Goal: Book appointment/travel/reservation

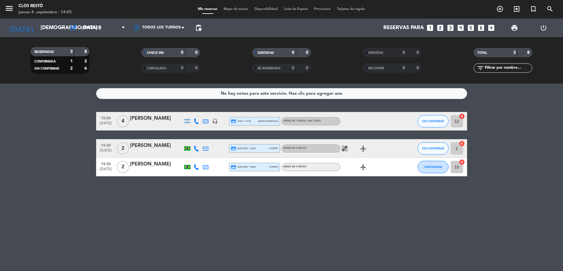
click at [440, 26] on icon "looks_two" at bounding box center [441, 28] width 8 height 8
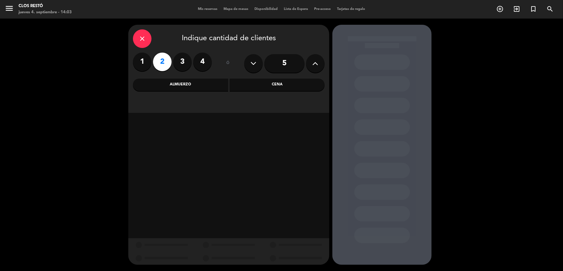
drag, startPoint x: 185, startPoint y: 84, endPoint x: 215, endPoint y: 109, distance: 39.4
click at [185, 84] on div "Almuerzo" at bounding box center [180, 85] width 95 height 12
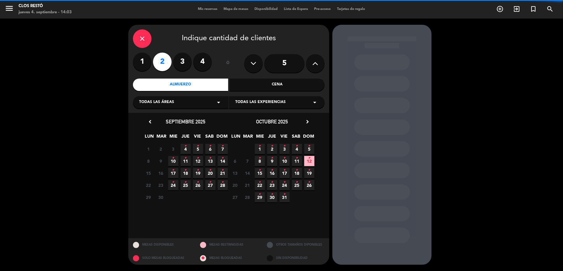
click at [249, 103] on span "Todas las experiencias" at bounding box center [260, 102] width 50 height 6
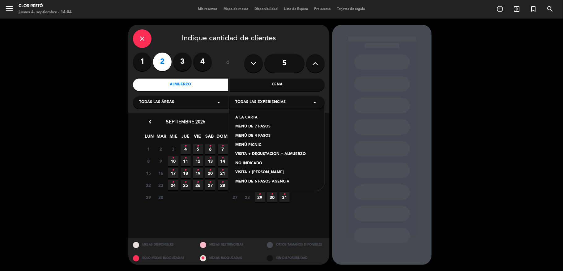
click at [257, 134] on div "MENÚ DE 4 PASOS" at bounding box center [276, 136] width 83 height 6
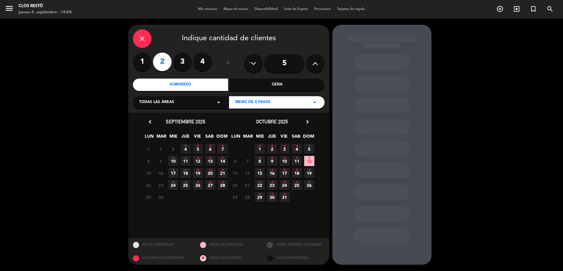
click at [187, 149] on span "4 •" at bounding box center [186, 149] width 10 height 10
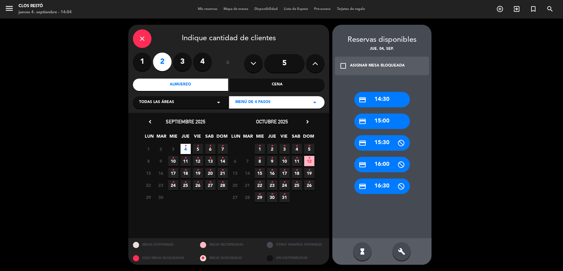
drag, startPoint x: 382, startPoint y: 98, endPoint x: 350, endPoint y: 91, distance: 33.1
click at [382, 99] on div "credit_card 14:30" at bounding box center [383, 99] width 56 height 15
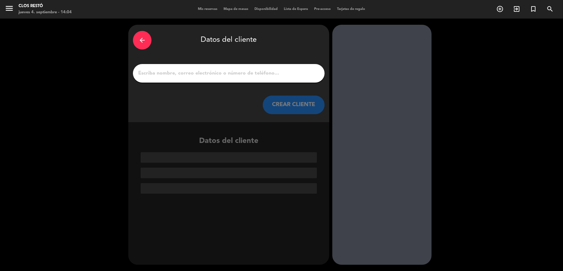
click at [196, 72] on input "1" at bounding box center [229, 73] width 183 height 9
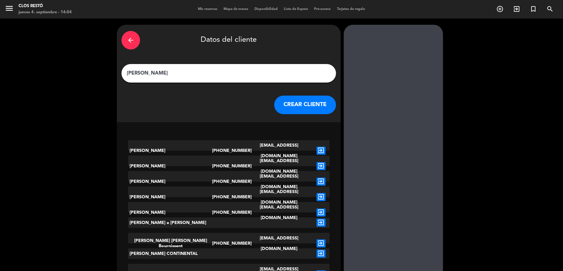
type input "[PERSON_NAME]"
click at [295, 105] on button "CREAR CLIENTE" at bounding box center [305, 105] width 62 height 19
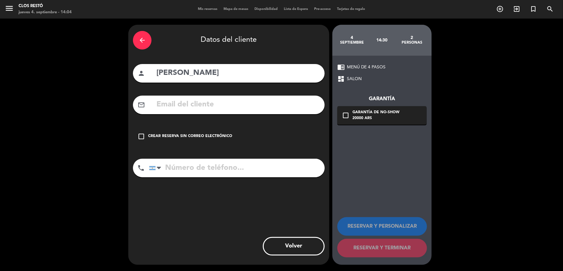
click at [168, 134] on div "Crear reserva sin correo electrónico" at bounding box center [190, 136] width 84 height 6
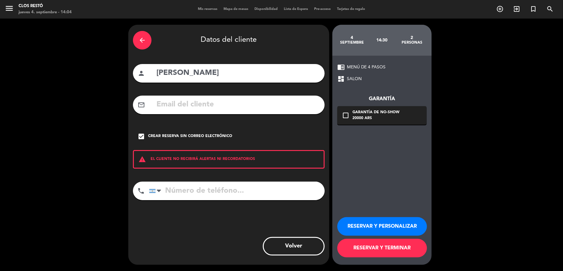
click at [382, 251] on button "RESERVAR Y TERMINAR" at bounding box center [383, 248] width 90 height 19
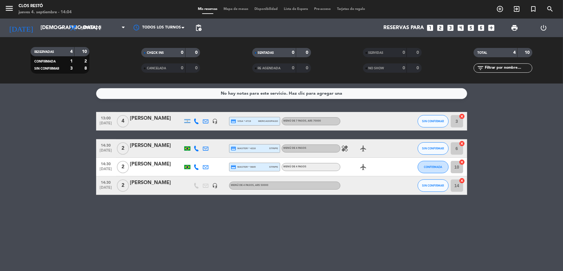
click at [442, 27] on icon "looks_two" at bounding box center [441, 28] width 8 height 8
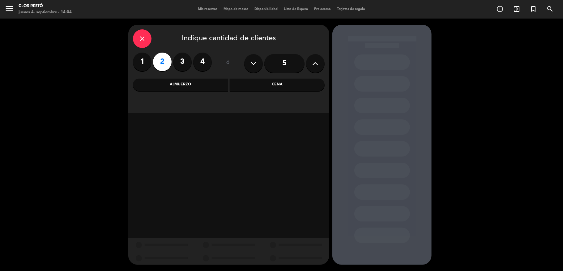
click at [213, 79] on div "Almuerzo" at bounding box center [180, 85] width 95 height 12
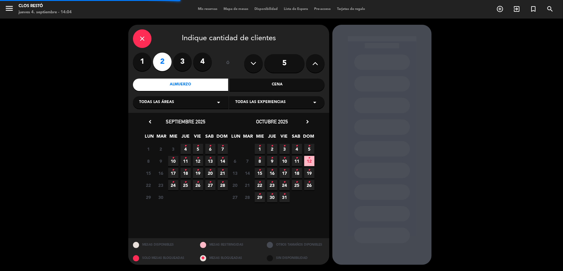
click at [264, 100] on span "Todas las experiencias" at bounding box center [260, 102] width 50 height 6
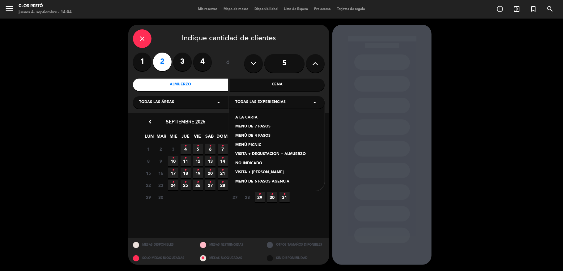
click at [265, 136] on div "MENÚ DE 4 PASOS" at bounding box center [276, 136] width 83 height 6
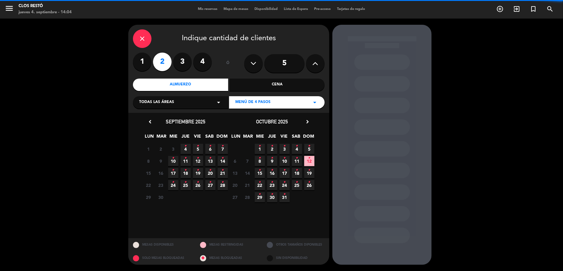
click at [272, 105] on div "MENÚ DE 4 PASOS arrow_drop_down" at bounding box center [277, 102] width 96 height 12
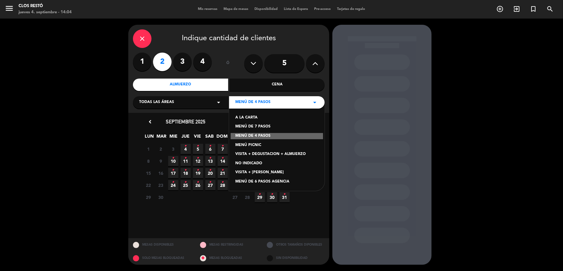
click at [259, 123] on div "A LA CARTA MENÚ DE 7 PASOS MENÚ DE 4 PASOS MENÚ PICNIC VISITA + DEGUSTACION + A…" at bounding box center [277, 146] width 96 height 90
click at [259, 125] on div "MENÚ DE 7 PASOS" at bounding box center [276, 127] width 83 height 6
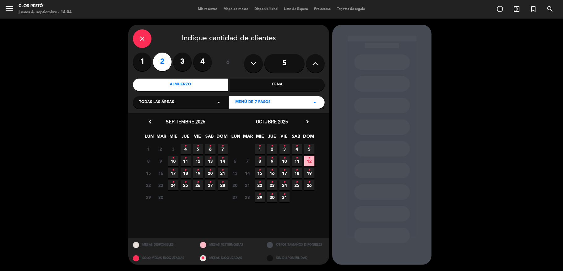
click at [187, 147] on span "4 •" at bounding box center [186, 149] width 10 height 10
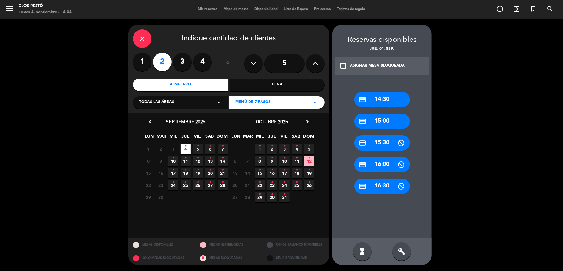
click at [376, 98] on div "credit_card 14:30" at bounding box center [383, 99] width 56 height 15
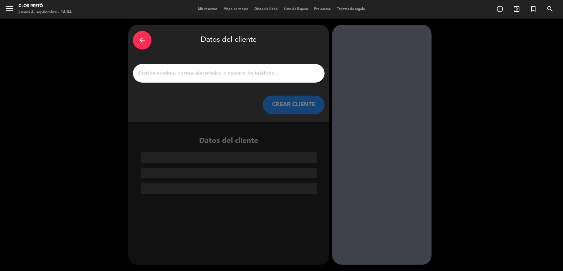
click at [202, 74] on input "1" at bounding box center [229, 73] width 183 height 9
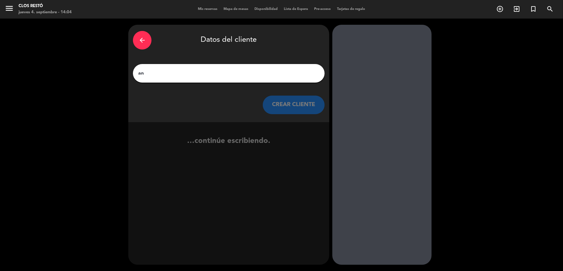
type input "a"
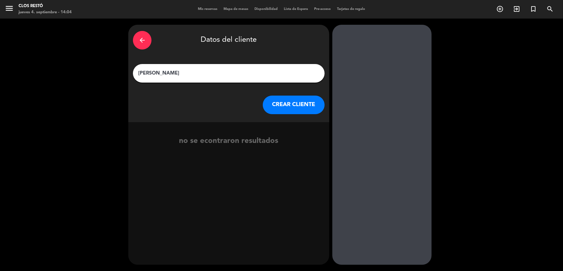
click at [152, 71] on input "[PERSON_NAME]" at bounding box center [229, 73] width 183 height 9
type input "[PERSON_NAME]"
click at [311, 104] on button "CREAR CLIENTE" at bounding box center [294, 105] width 62 height 19
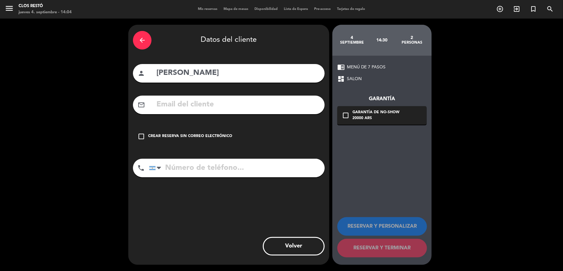
click at [215, 135] on div "Crear reserva sin correo electrónico" at bounding box center [190, 136] width 84 height 6
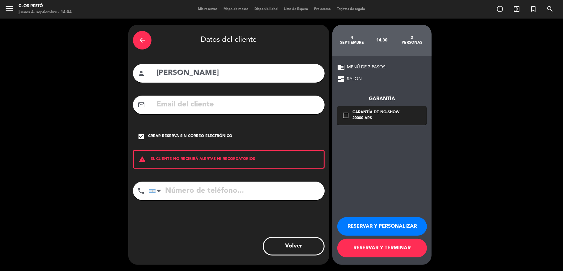
click at [395, 247] on button "RESERVAR Y TERMINAR" at bounding box center [383, 248] width 90 height 19
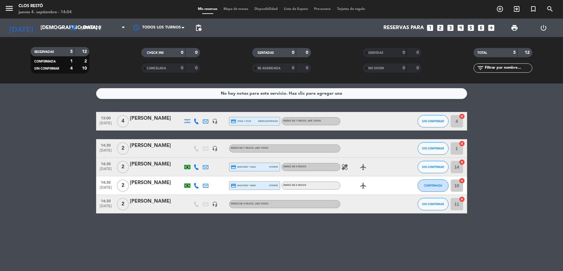
click at [441, 27] on icon "looks_two" at bounding box center [441, 28] width 8 height 8
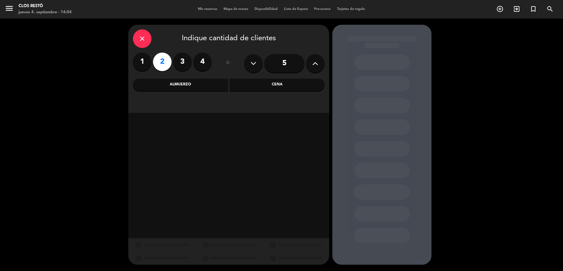
click at [202, 79] on div "Almuerzo" at bounding box center [180, 85] width 95 height 12
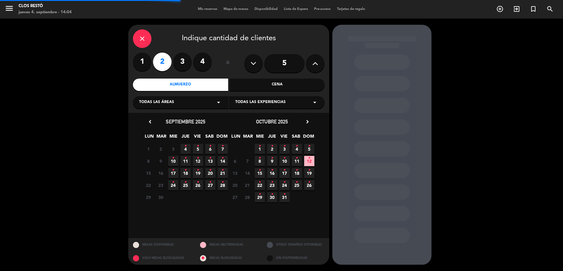
click at [275, 99] on div "Todas las experiencias arrow_drop_down" at bounding box center [277, 102] width 96 height 12
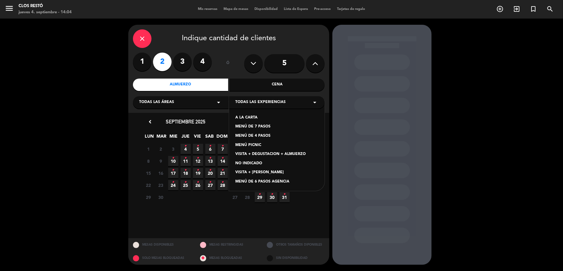
click at [257, 163] on div "NO INDICADO" at bounding box center [276, 164] width 83 height 6
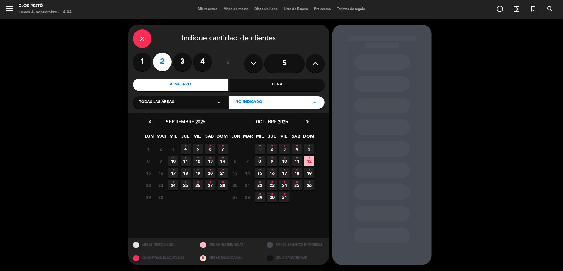
click at [186, 145] on icon "•" at bounding box center [186, 146] width 2 height 10
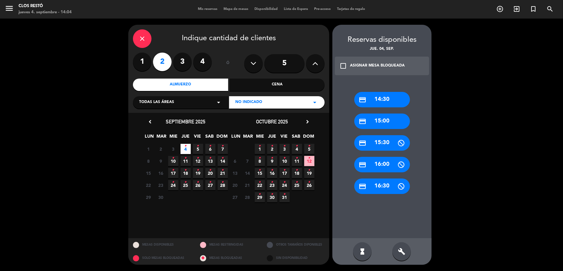
click at [366, 101] on div "credit_card 14:30" at bounding box center [383, 99] width 56 height 15
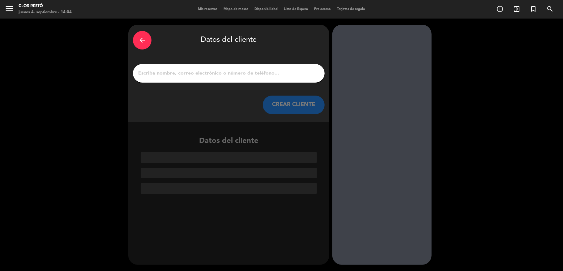
click at [194, 71] on input "1" at bounding box center [229, 73] width 183 height 9
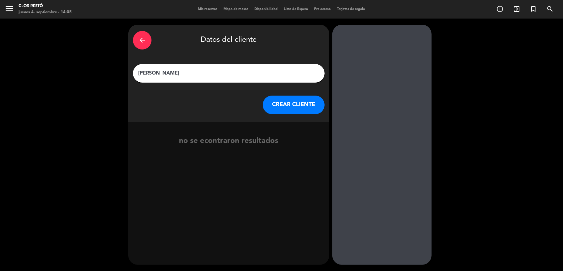
type input "[PERSON_NAME]"
click at [299, 108] on button "CREAR CLIENTE" at bounding box center [294, 105] width 62 height 19
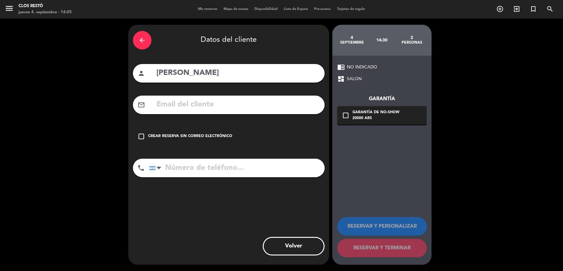
drag, startPoint x: 204, startPoint y: 132, endPoint x: 275, endPoint y: 171, distance: 80.7
click at [204, 132] on div "check_box_outline_blank Crear reserva sin correo electrónico" at bounding box center [229, 136] width 192 height 19
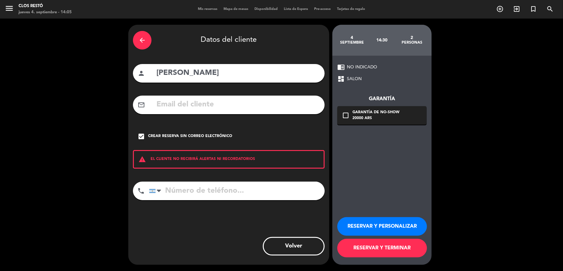
click at [371, 247] on button "RESERVAR Y TERMINAR" at bounding box center [383, 248] width 90 height 19
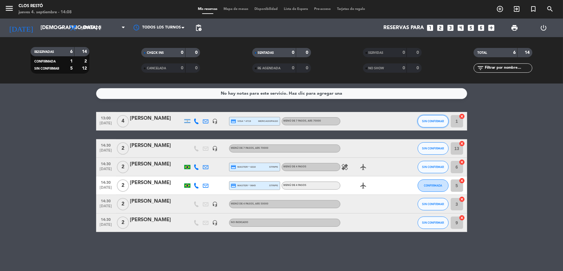
click at [421, 120] on button "SIN CONFIRMAR" at bounding box center [433, 121] width 31 height 12
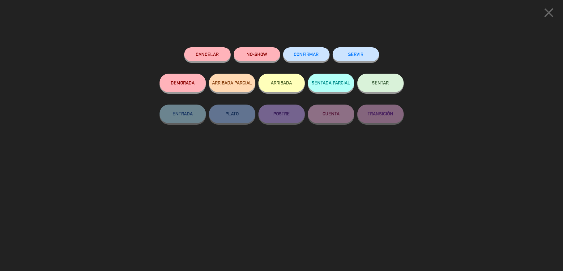
click at [381, 83] on span "SENTAR" at bounding box center [380, 82] width 17 height 5
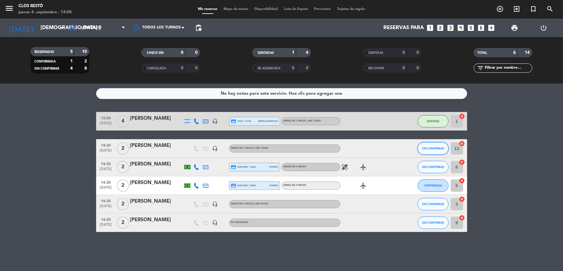
click at [438, 147] on span "SIN CONFIRMAR" at bounding box center [433, 148] width 22 height 3
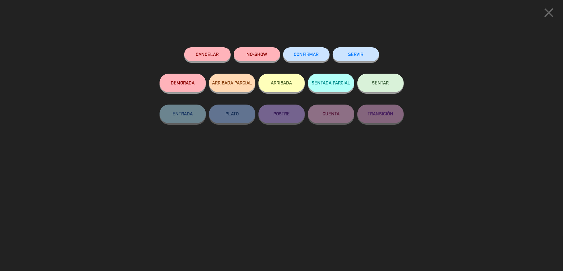
click at [372, 80] on button "SENTAR" at bounding box center [381, 83] width 46 height 19
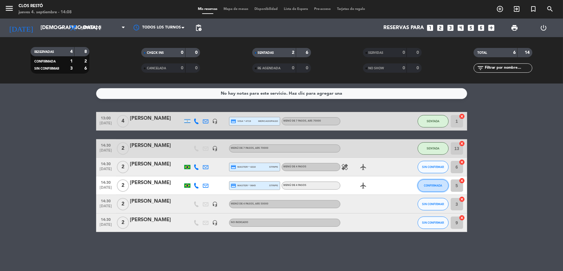
click at [436, 183] on button "CONFIRMADA" at bounding box center [433, 185] width 31 height 12
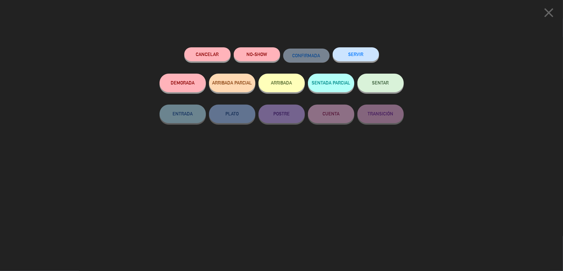
click at [380, 83] on span "SENTAR" at bounding box center [380, 82] width 17 height 5
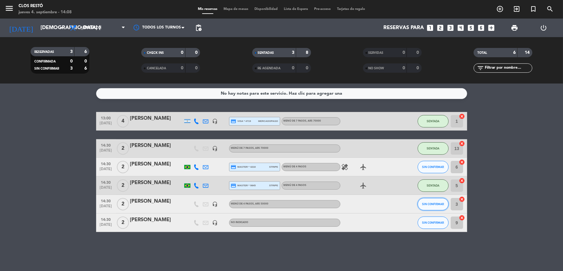
click at [424, 207] on button "SIN CONFIRMAR" at bounding box center [433, 204] width 31 height 12
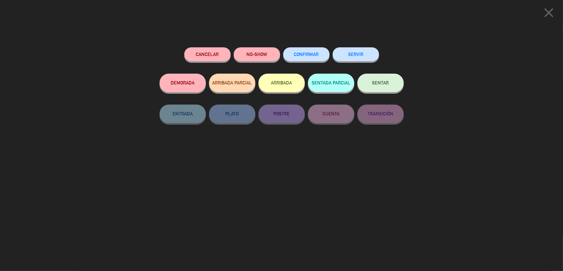
click at [370, 83] on button "SENTAR" at bounding box center [381, 83] width 46 height 19
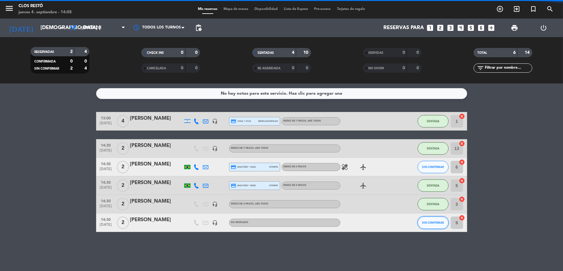
click at [430, 223] on span "SIN CONFIRMAR" at bounding box center [433, 222] width 22 height 3
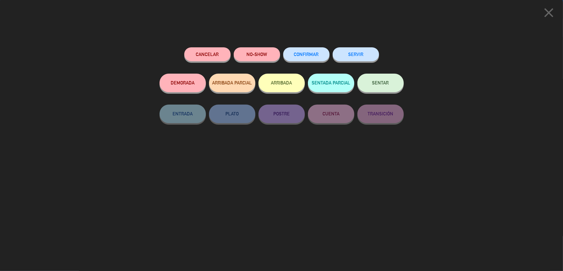
click at [368, 76] on button "SENTAR" at bounding box center [381, 83] width 46 height 19
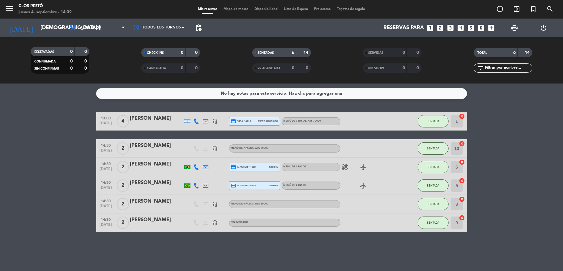
click at [155, 185] on div "[PERSON_NAME]" at bounding box center [156, 183] width 53 height 8
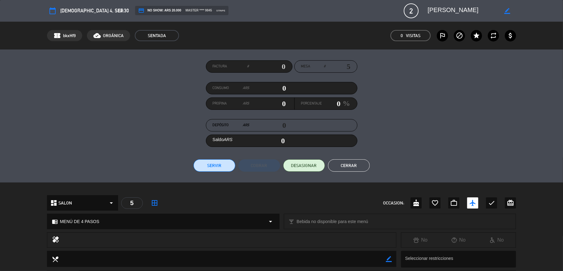
click at [280, 66] on input "text" at bounding box center [267, 66] width 37 height 9
type input "15-8683"
click at [198, 163] on button "Servir" at bounding box center [215, 165] width 42 height 12
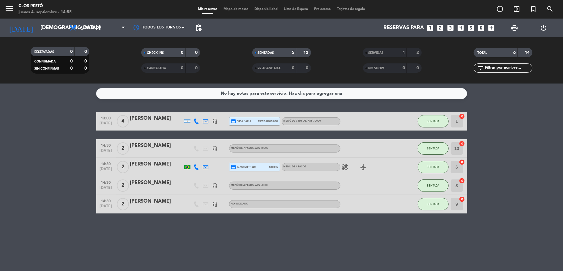
drag, startPoint x: 173, startPoint y: 204, endPoint x: 170, endPoint y: 202, distance: 3.3
click at [170, 202] on div "[PERSON_NAME]" at bounding box center [156, 201] width 53 height 8
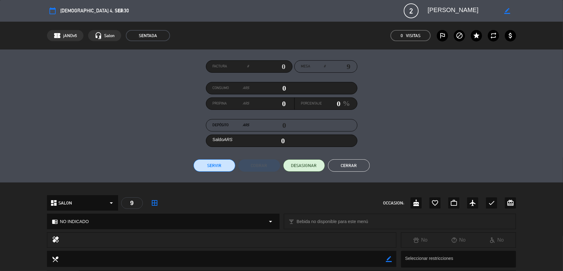
click at [109, 223] on div "chrome_reader_mode NO INDICADO arrow_drop_down" at bounding box center [163, 221] width 232 height 15
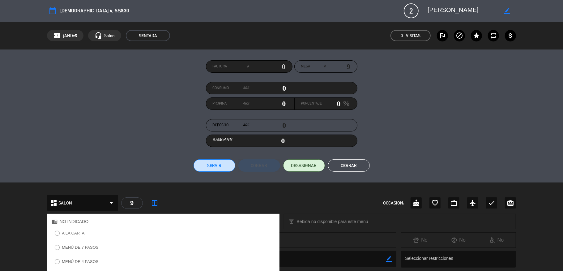
click at [84, 259] on label "MENÚ DE 4 PASOS" at bounding box center [77, 262] width 50 height 10
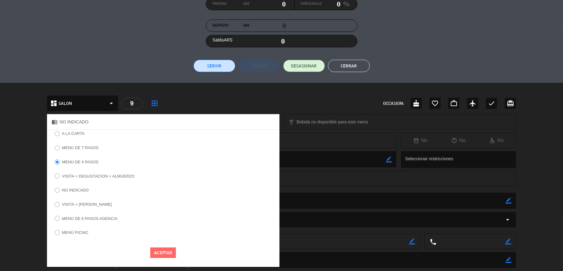
scroll to position [104, 0]
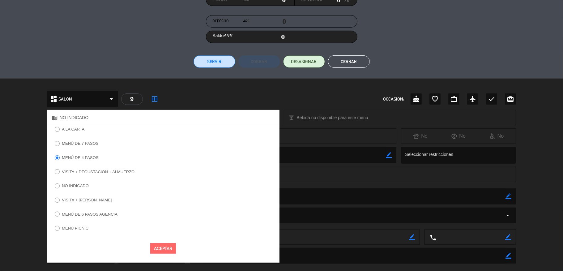
click at [156, 247] on button "Aceptar" at bounding box center [163, 248] width 26 height 11
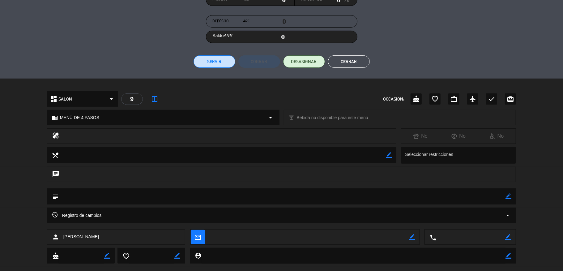
click at [336, 59] on button "Cerrar" at bounding box center [349, 61] width 42 height 12
